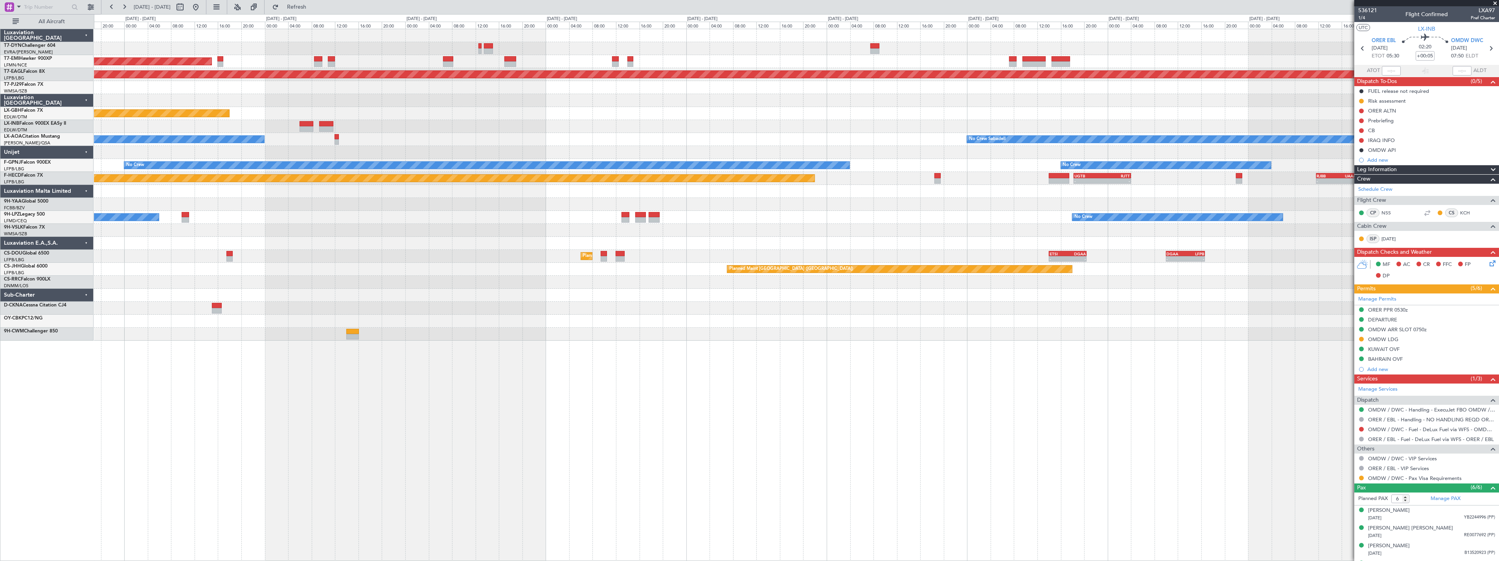
click at [611, 306] on div at bounding box center [796, 308] width 1405 height 13
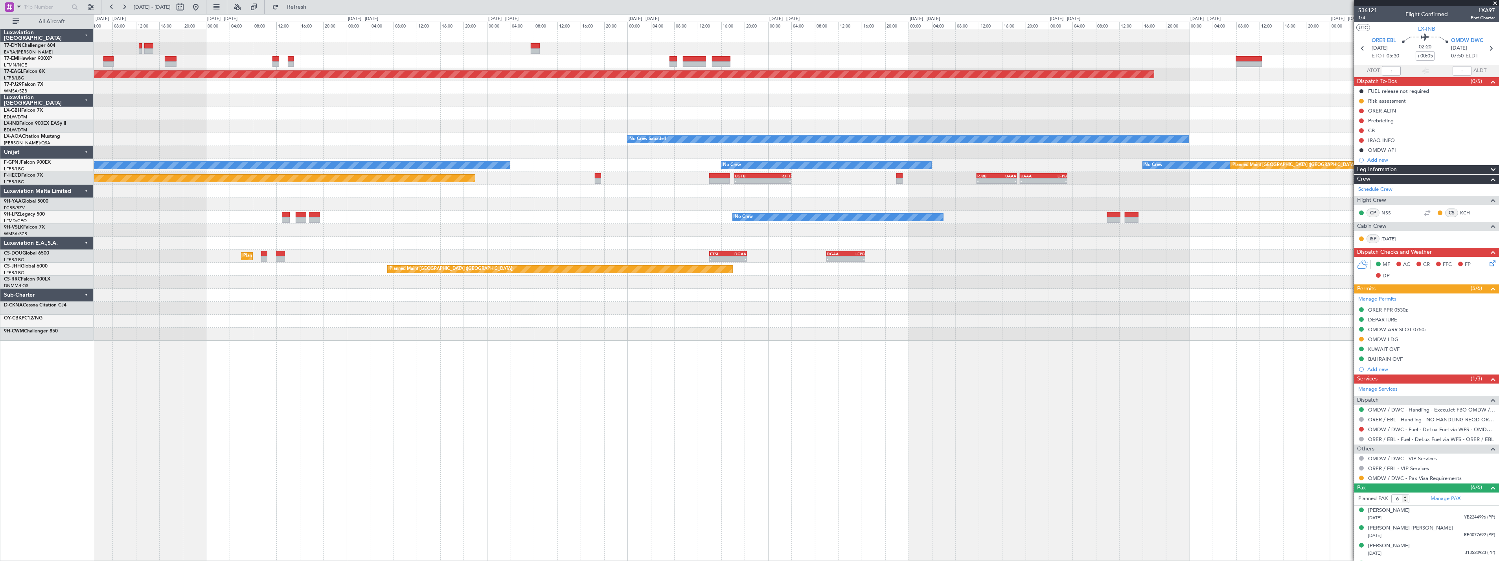
click at [673, 299] on div "Planned Maint [GEOGRAPHIC_DATA] Grounded [US_STATE] ([GEOGRAPHIC_DATA]) Planned…" at bounding box center [796, 184] width 1405 height 311
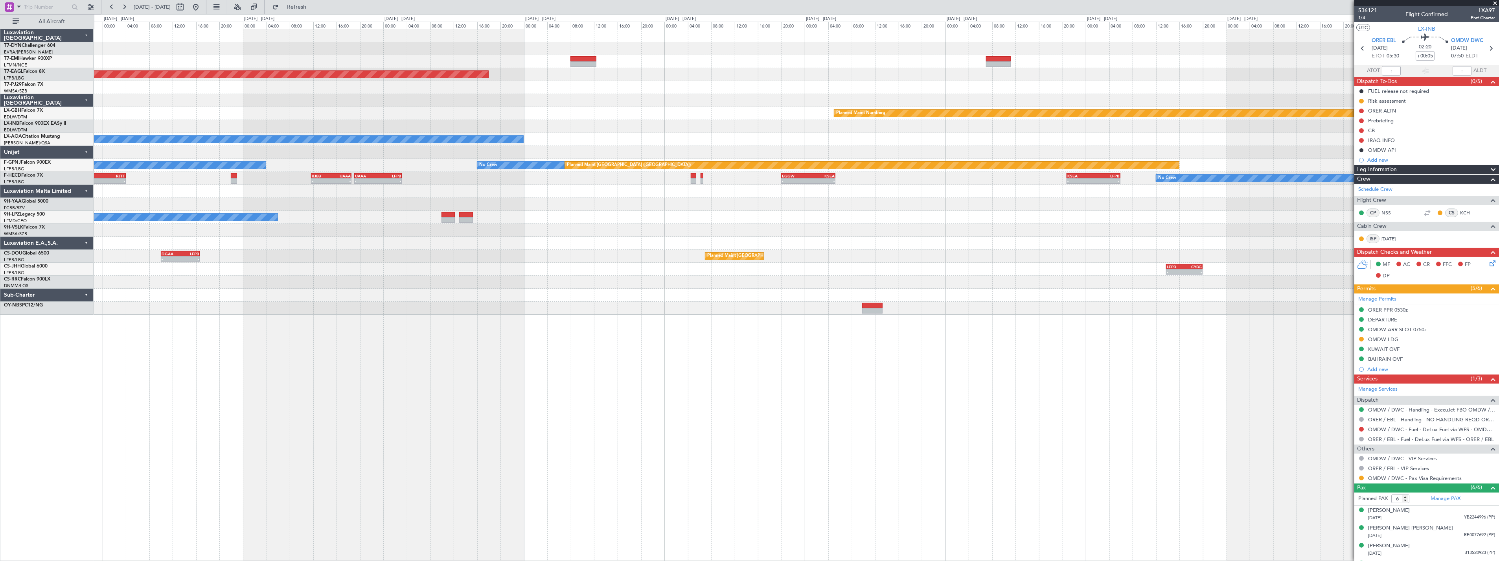
click at [632, 105] on div at bounding box center [796, 100] width 1405 height 13
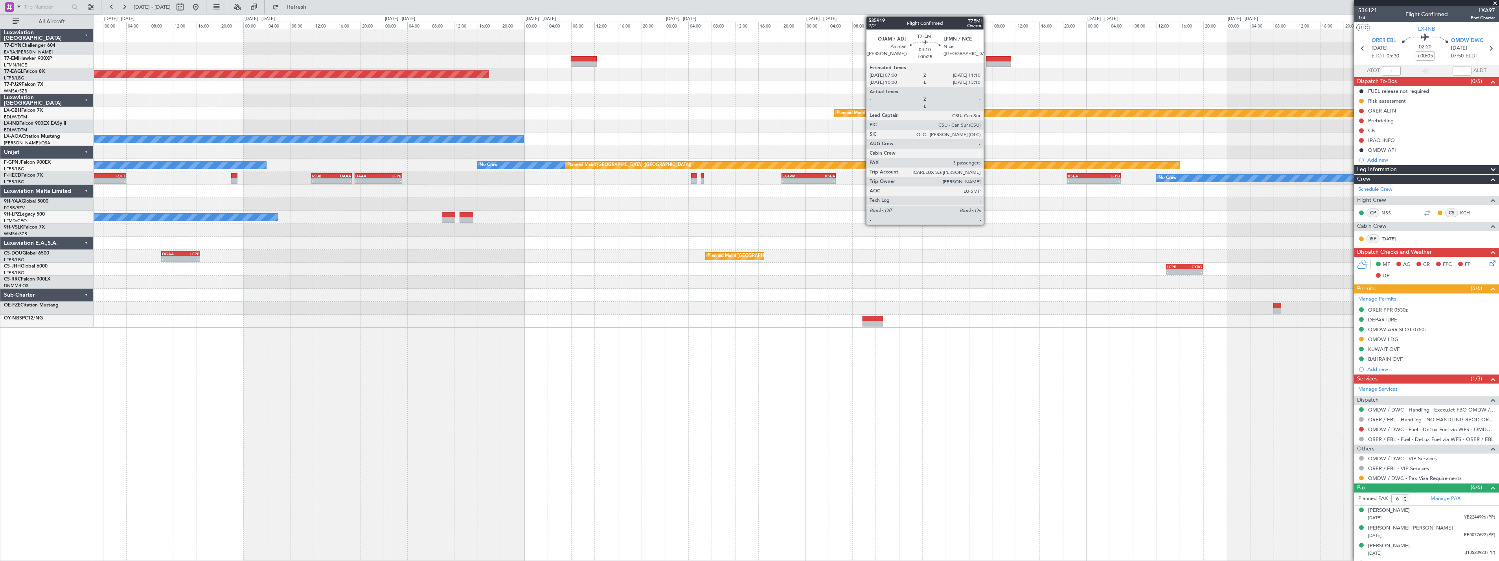
click at [987, 60] on div at bounding box center [998, 59] width 25 height 6
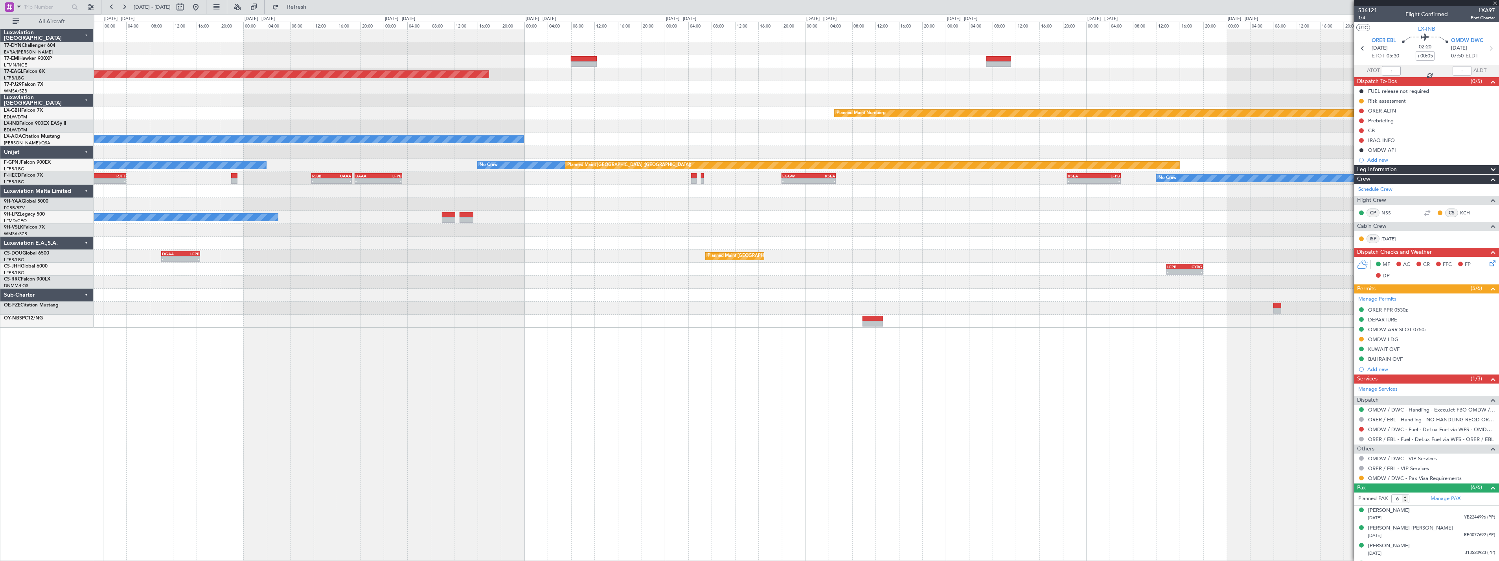
type input "+00:25"
type input "3"
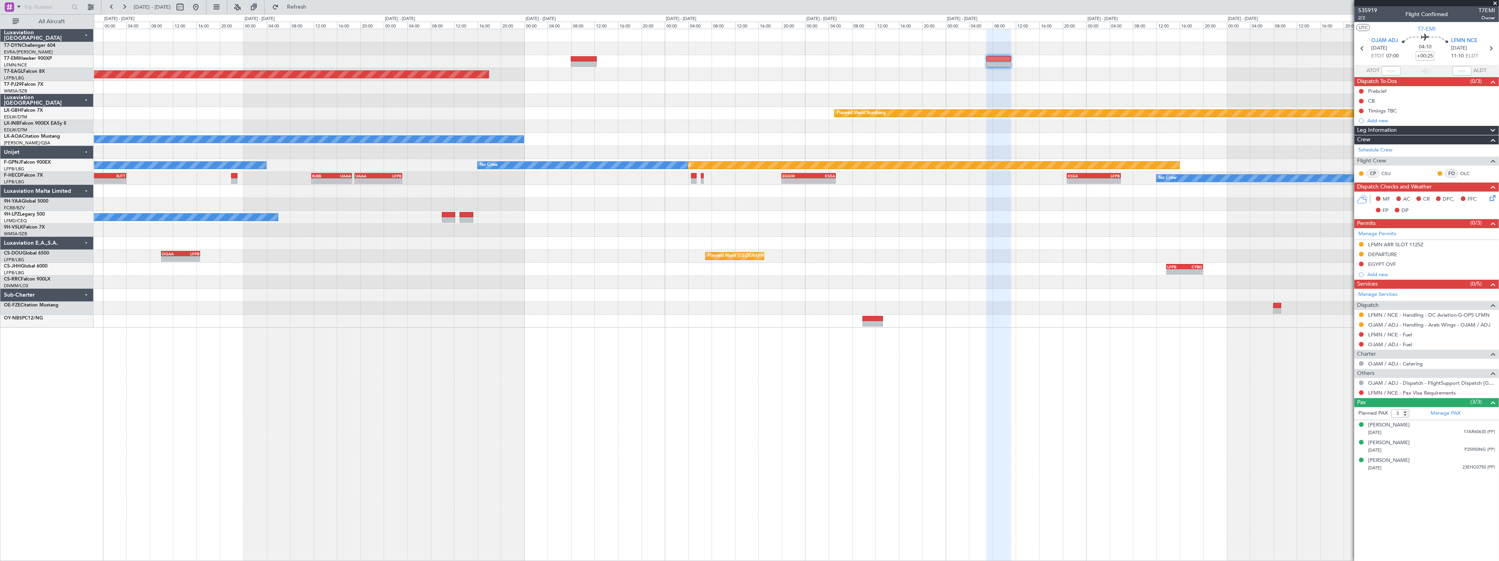
click at [581, 55] on div at bounding box center [796, 61] width 1405 height 13
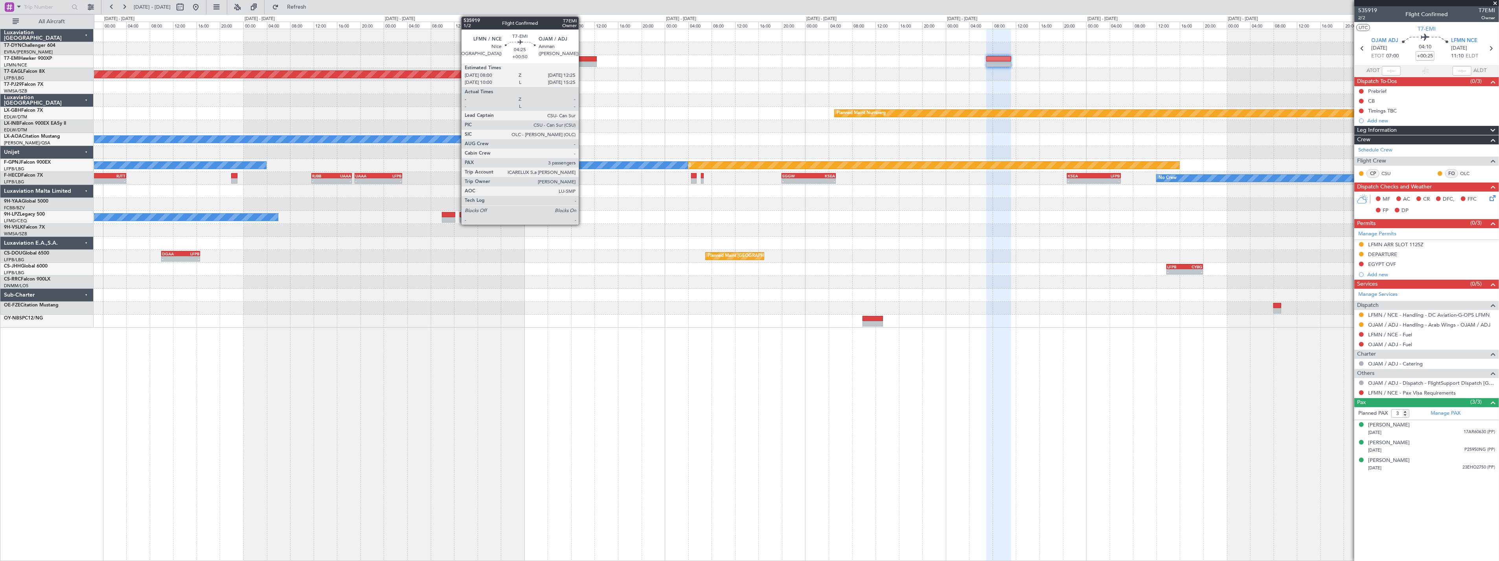
click at [583, 59] on div at bounding box center [584, 59] width 26 height 6
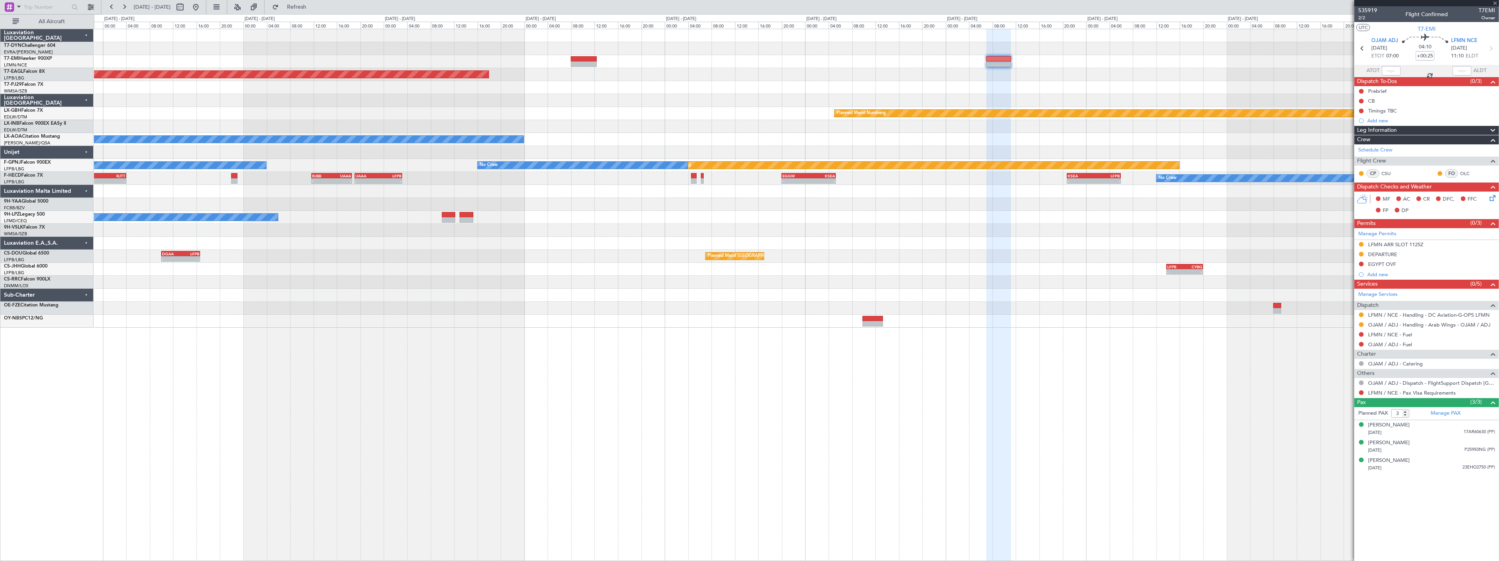
type input "+00:50"
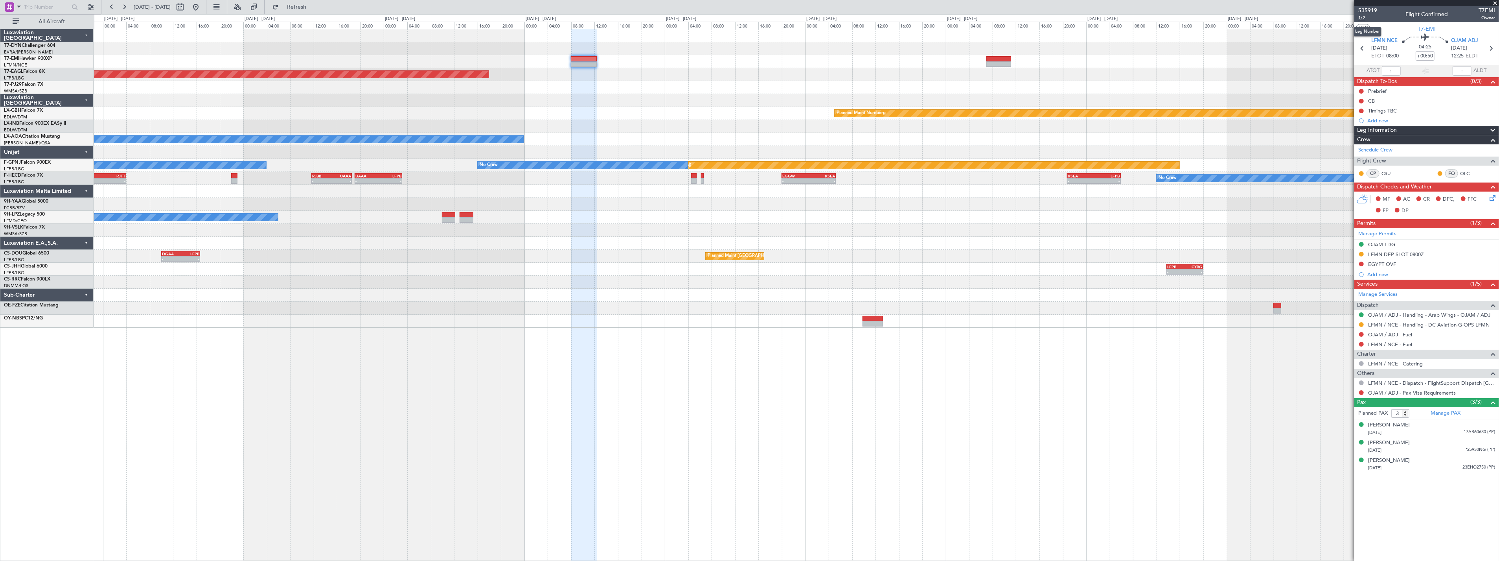
click at [1361, 19] on span "1/2" at bounding box center [1367, 18] width 19 height 7
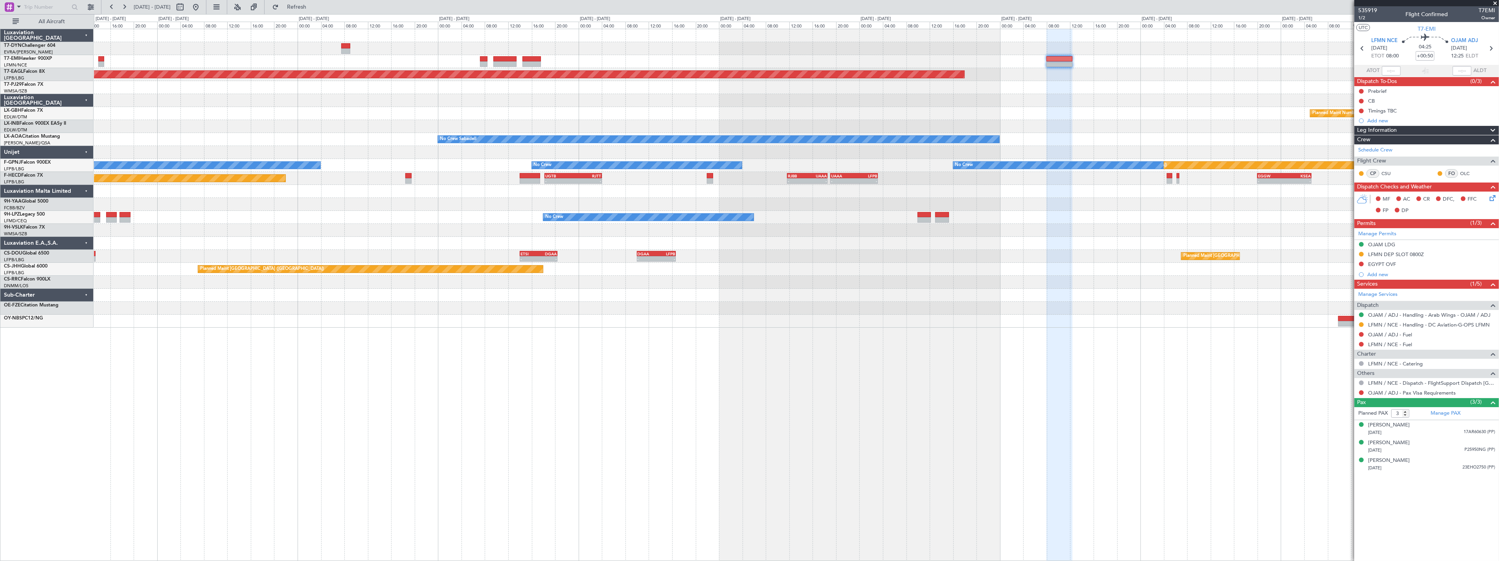
click at [1167, 97] on div "Grounded [US_STATE] ([GEOGRAPHIC_DATA]) Planned Maint Nurnberg No Crew Sabadell…" at bounding box center [796, 178] width 1405 height 298
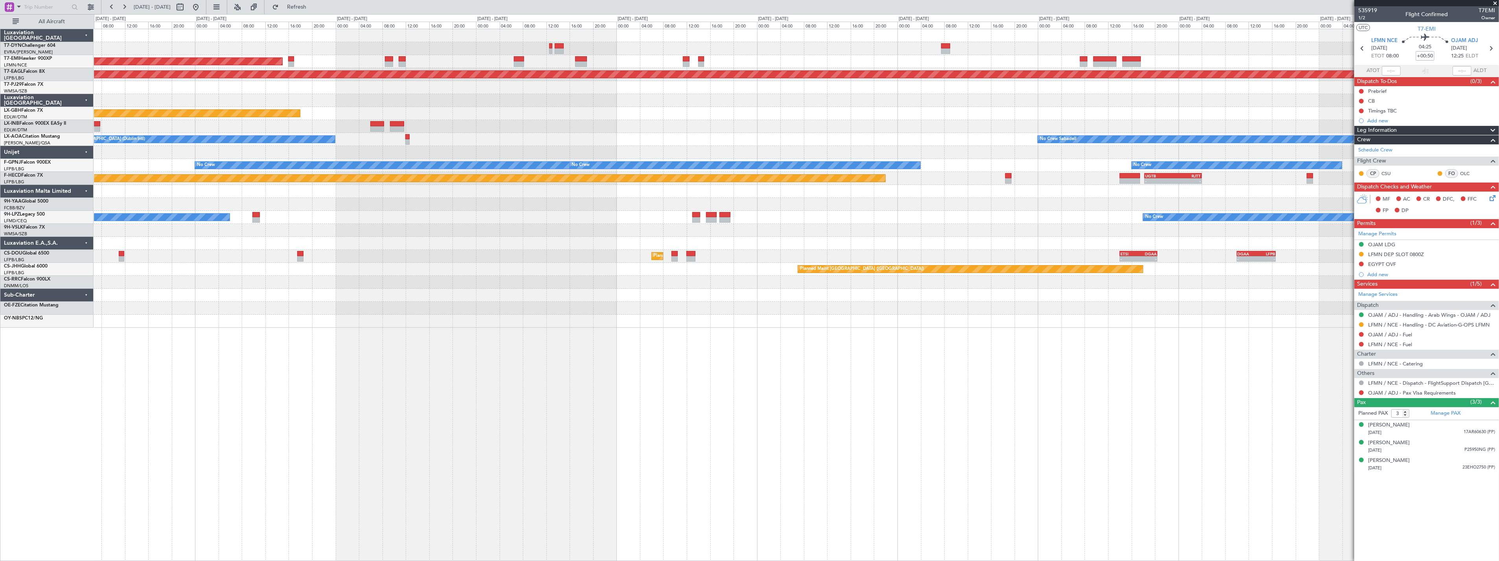
click at [1078, 128] on div "AOG Maint Riga (Riga Intl) Planned Maint [GEOGRAPHIC_DATA] Grounded [US_STATE] …" at bounding box center [796, 178] width 1405 height 298
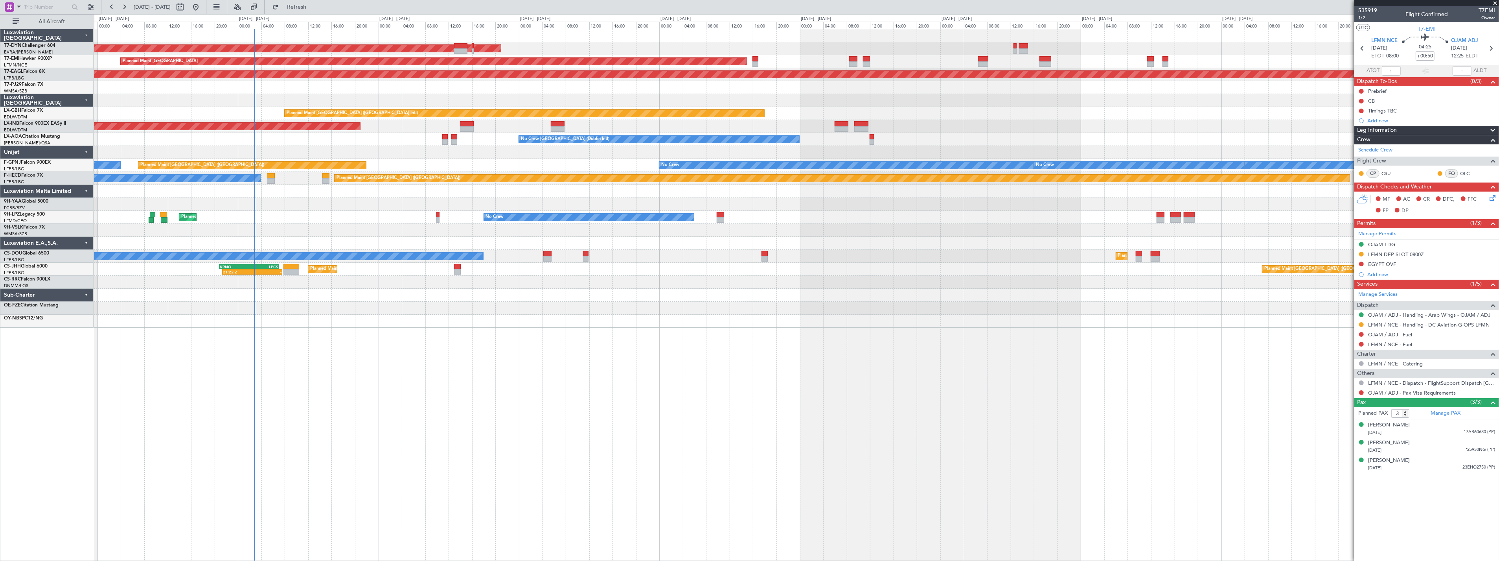
click at [1049, 134] on div "AOG Maint Riga (Riga Intl) Planned Maint [GEOGRAPHIC_DATA] Grounded [US_STATE] …" at bounding box center [796, 178] width 1405 height 298
